Goal: Navigation & Orientation: Find specific page/section

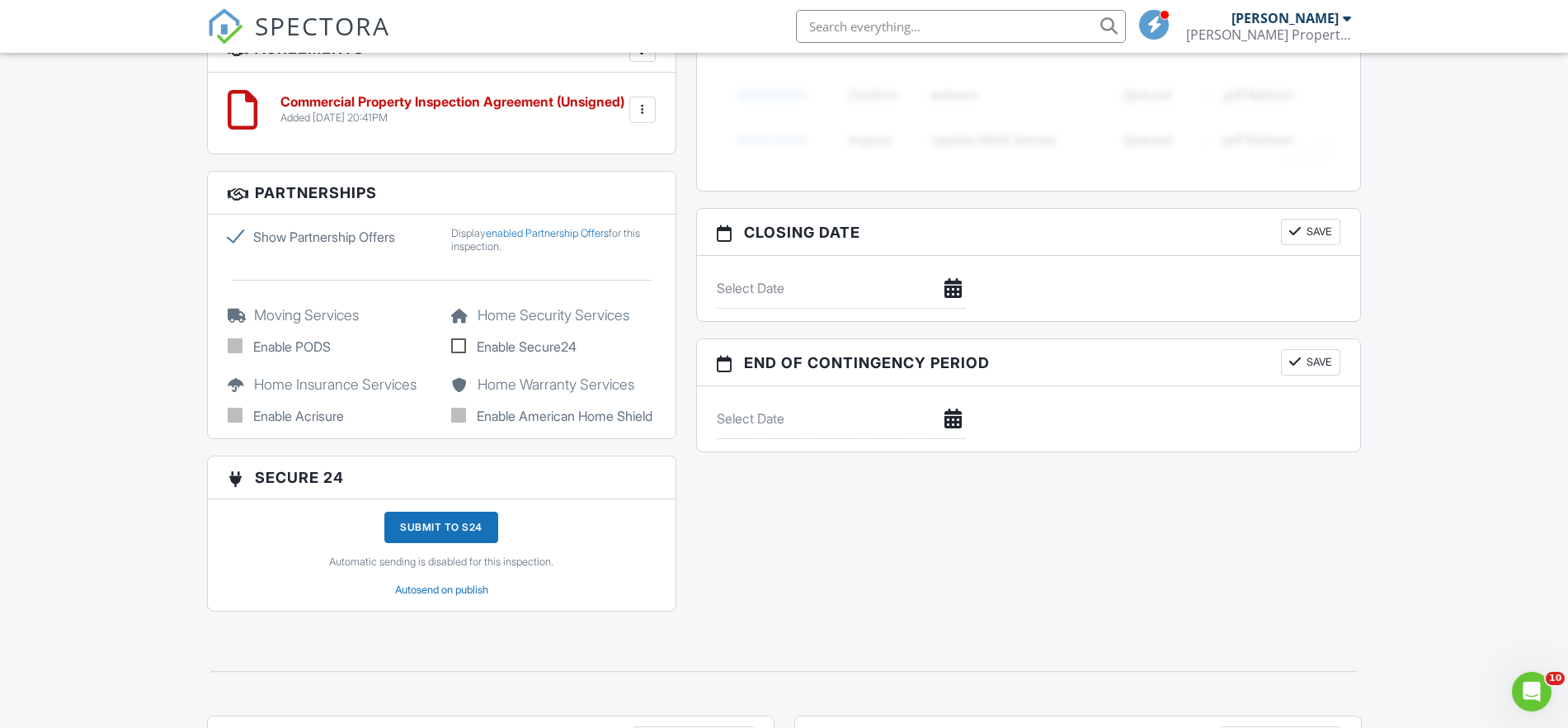
click at [309, 38] on span "SPECTORA" at bounding box center [322, 25] width 135 height 35
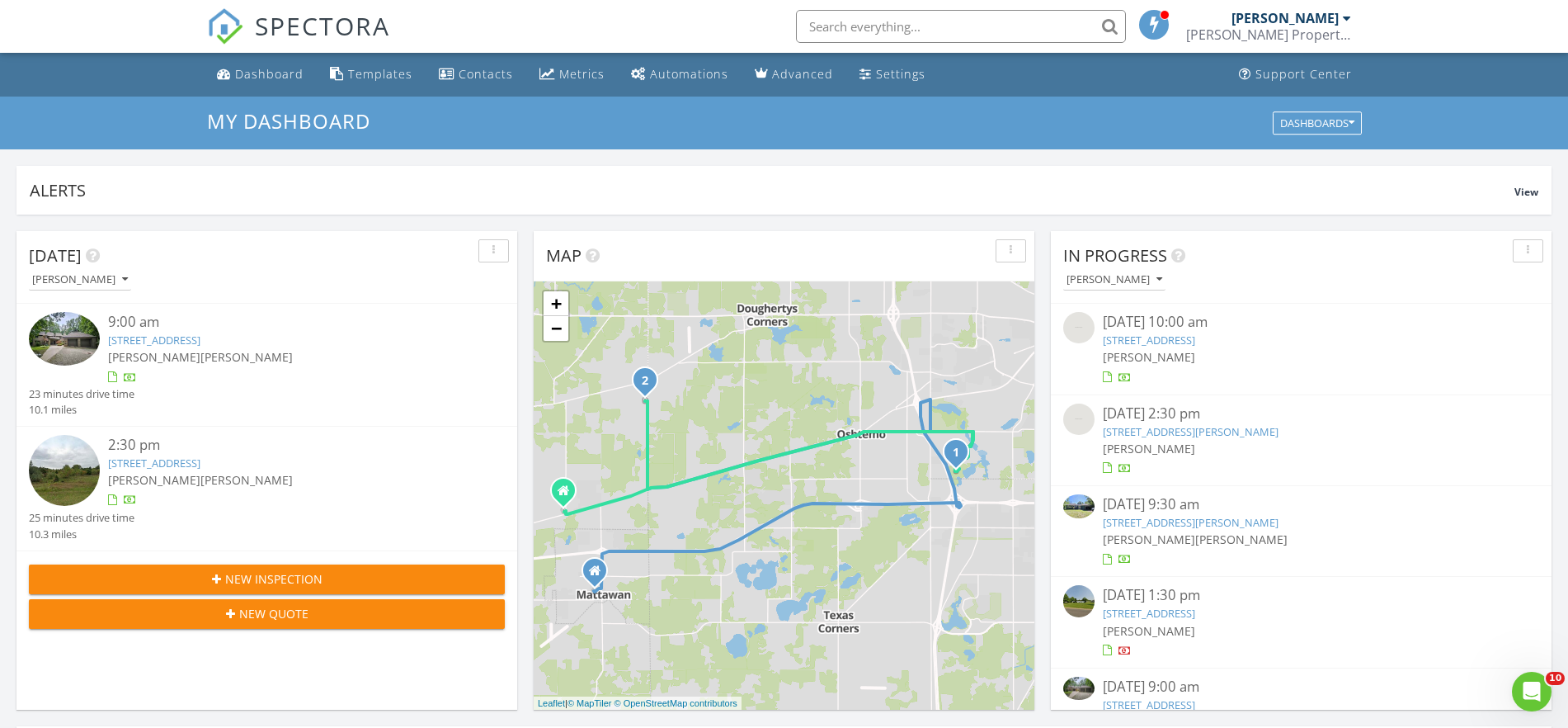
click at [70, 352] on img at bounding box center [65, 338] width 71 height 54
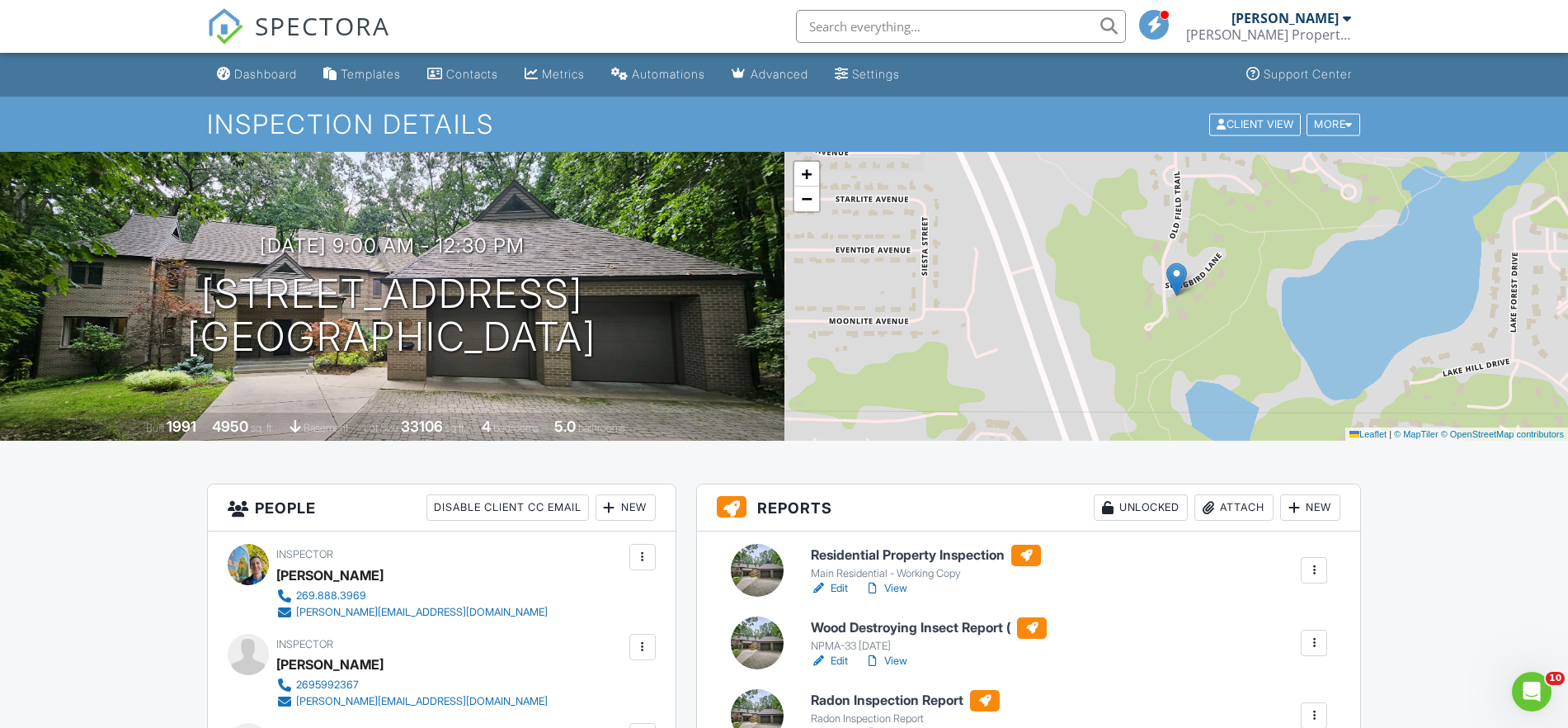
click at [883, 591] on link "View" at bounding box center [886, 588] width 43 height 17
